Goal: Information Seeking & Learning: Find specific fact

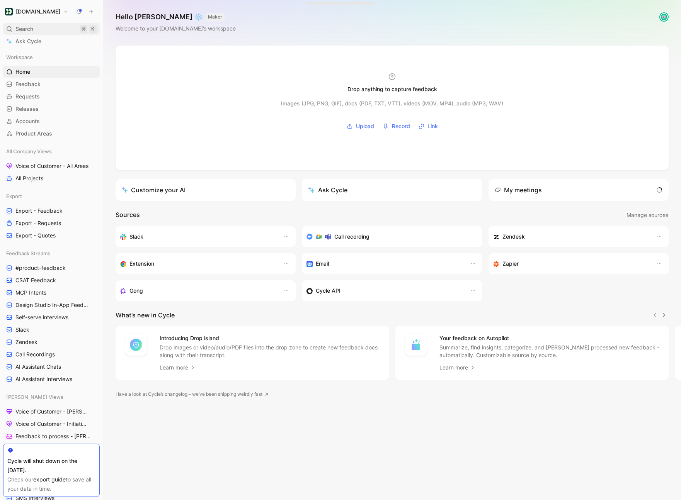
click at [16, 31] on span "Search" at bounding box center [24, 28] width 18 height 9
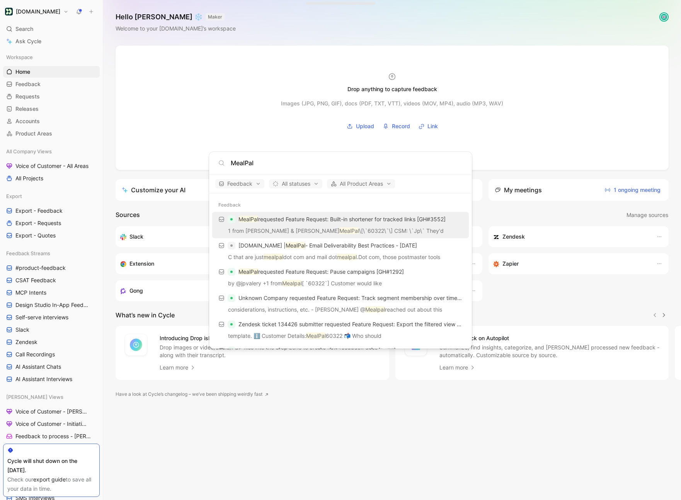
type input "MealPal"
click at [339, 228] on mark "MealPal" at bounding box center [349, 231] width 20 height 7
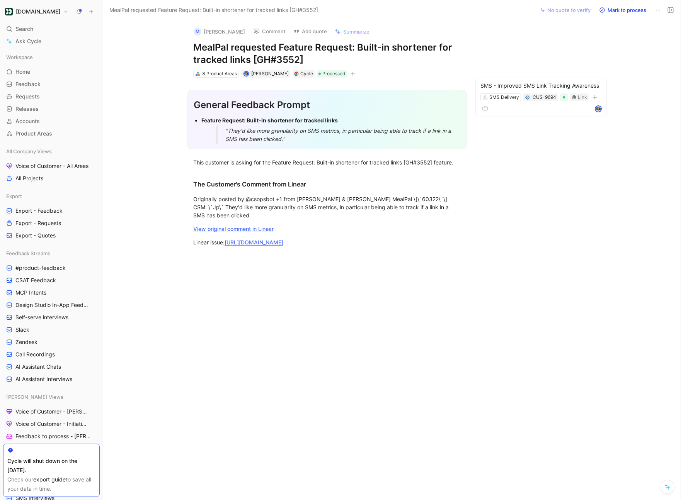
click at [209, 33] on button "M [PERSON_NAME]" at bounding box center [219, 32] width 58 height 12
click at [228, 60] on button "MealPal" at bounding box center [219, 64] width 20 height 9
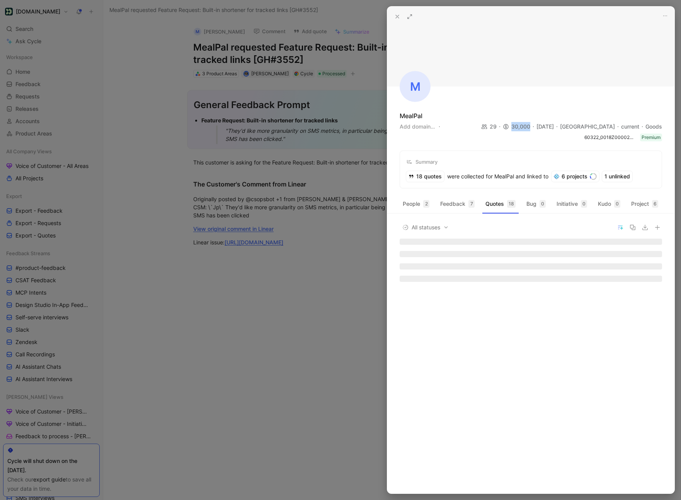
drag, startPoint x: 516, startPoint y: 127, endPoint x: 536, endPoint y: 127, distance: 19.7
click at [536, 127] on div "30,000" at bounding box center [520, 126] width 34 height 9
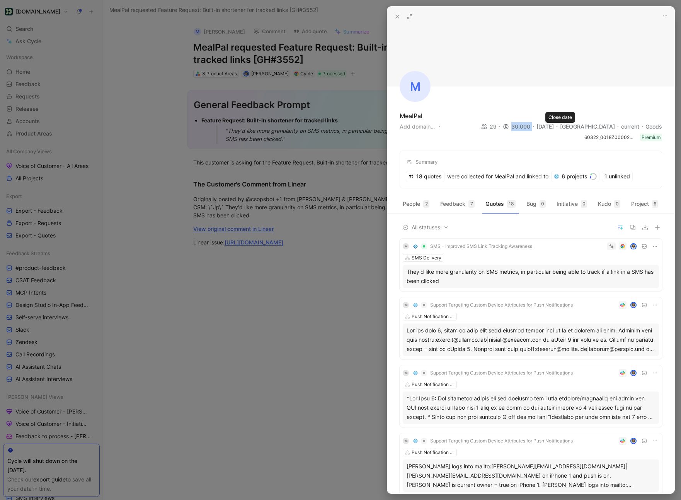
drag, startPoint x: 517, startPoint y: 127, endPoint x: 543, endPoint y: 127, distance: 25.9
click at [543, 127] on div "29 30,000 [DATE] United States current Goods" at bounding box center [571, 126] width 181 height 9
click at [53, 25] on div at bounding box center [340, 250] width 681 height 500
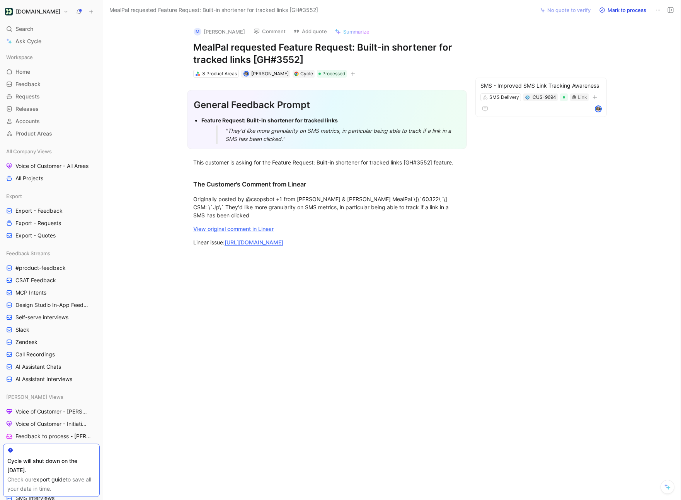
click at [47, 25] on div at bounding box center [340, 250] width 681 height 500
click at [36, 33] on div "Search ⌘ K" at bounding box center [51, 29] width 97 height 12
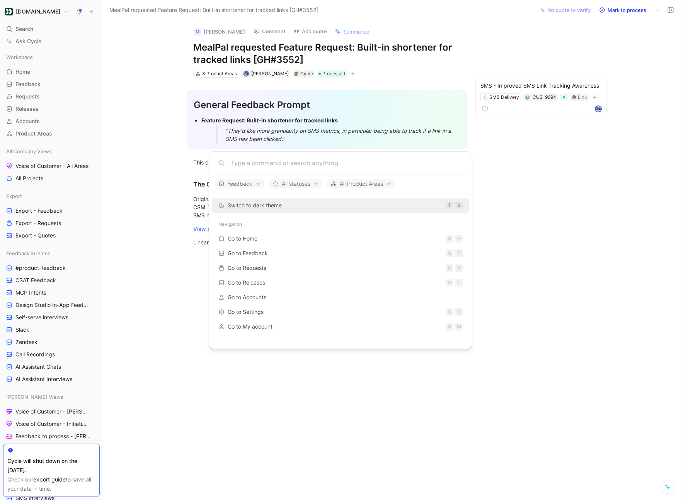
click at [175, 193] on body "[DOMAIN_NAME] Search ⌘ K Ask Cycle Workspace Home G then H Feedback G then F Re…" at bounding box center [340, 250] width 681 height 500
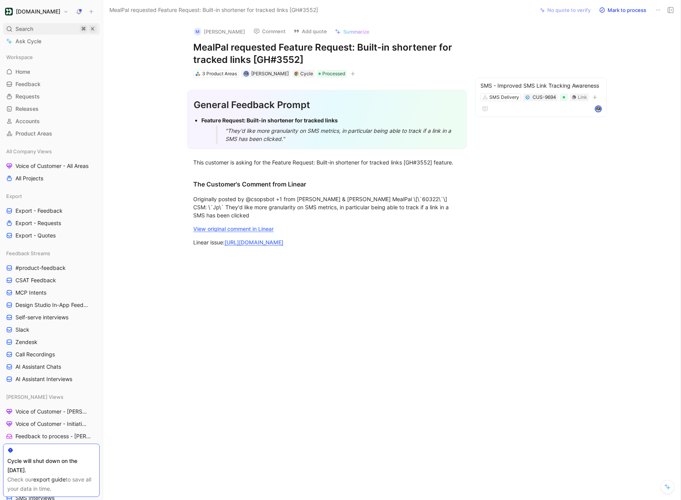
click at [45, 25] on div "Search ⌘ K" at bounding box center [51, 29] width 97 height 12
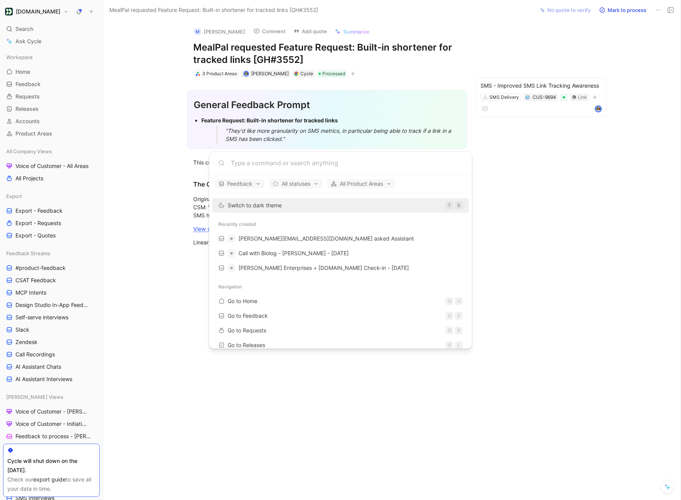
click at [257, 166] on input at bounding box center [347, 162] width 232 height 9
